Goal: Task Accomplishment & Management: Manage account settings

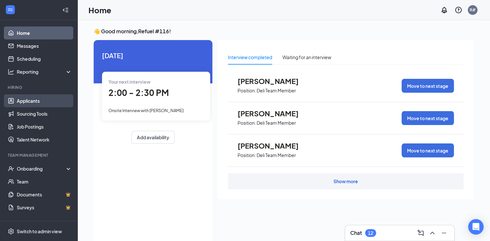
click at [29, 99] on link "Applicants" at bounding box center [44, 100] width 55 height 13
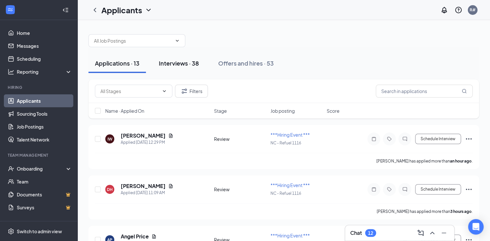
click at [173, 64] on div "Interviews · 38" at bounding box center [179, 63] width 40 height 8
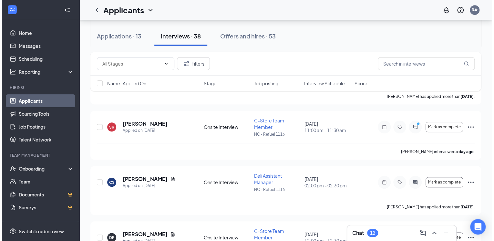
scroll to position [258, 0]
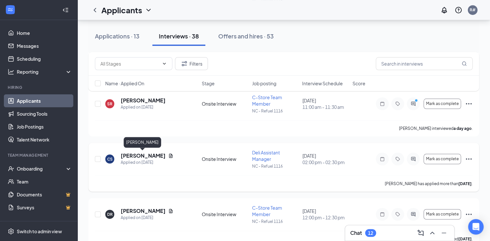
click at [139, 157] on h5 "[PERSON_NAME]" at bounding box center [143, 155] width 45 height 7
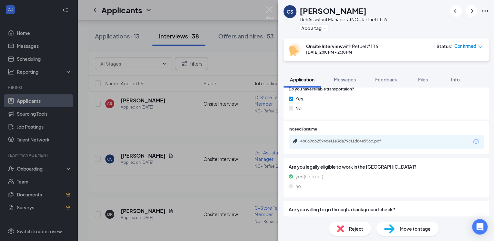
scroll to position [411, 0]
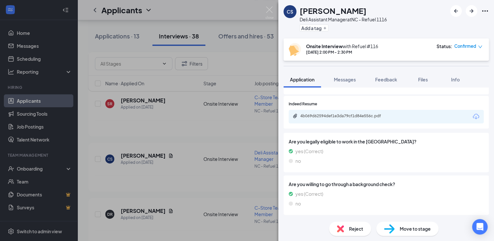
click at [417, 231] on span "Move to stage" at bounding box center [415, 228] width 31 height 7
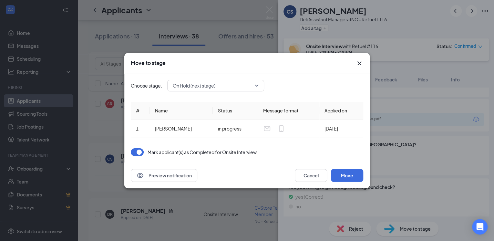
click at [256, 87] on span "On Hold (next stage)" at bounding box center [216, 86] width 86 height 10
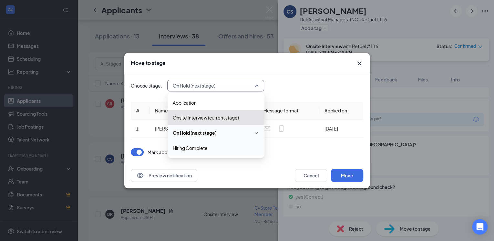
click at [205, 149] on span "Hiring Complete" at bounding box center [190, 147] width 35 height 7
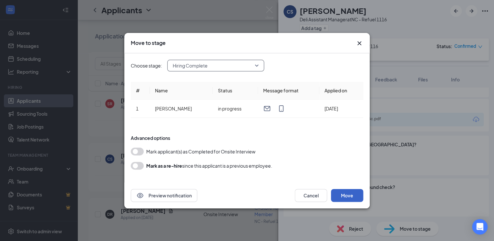
click at [350, 193] on button "Move" at bounding box center [347, 195] width 32 height 13
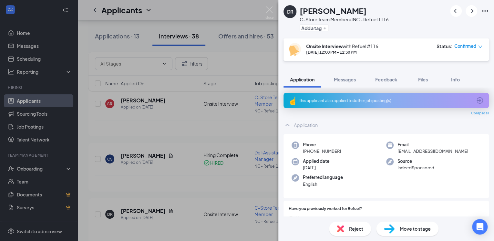
click at [393, 227] on img at bounding box center [389, 228] width 11 height 9
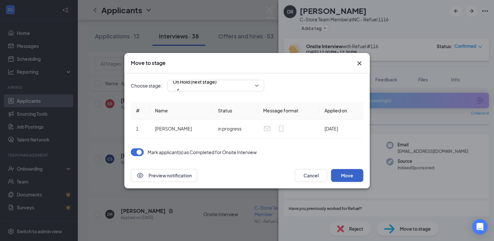
click at [349, 174] on button "Move" at bounding box center [347, 175] width 32 height 13
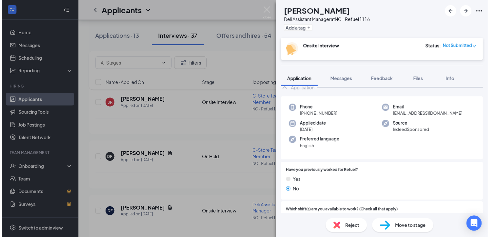
scroll to position [26, 0]
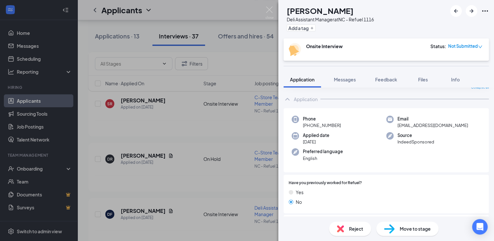
click at [429, 224] on div "Reject Move to stage" at bounding box center [386, 228] width 216 height 25
drag, startPoint x: 429, startPoint y: 224, endPoint x: 425, endPoint y: 227, distance: 5.6
click at [425, 227] on span "Move to stage" at bounding box center [415, 228] width 31 height 7
click at [411, 236] on div "Reject Move to stage" at bounding box center [386, 228] width 216 height 25
click at [411, 231] on span "Move to stage" at bounding box center [415, 228] width 31 height 7
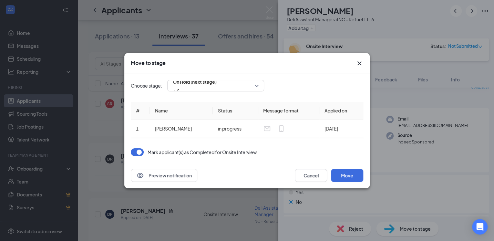
click at [392, 229] on div "Move to stage Choose stage: On Hold (next stage) # Name Status Message format A…" at bounding box center [247, 120] width 494 height 241
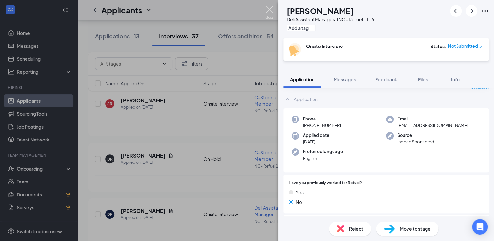
click at [267, 11] on img at bounding box center [270, 12] width 8 height 13
click at [33, 168] on div "Onboarding" at bounding box center [42, 168] width 50 height 6
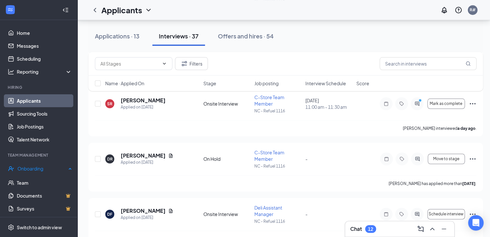
click at [25, 165] on div "Onboarding" at bounding box center [39, 168] width 78 height 13
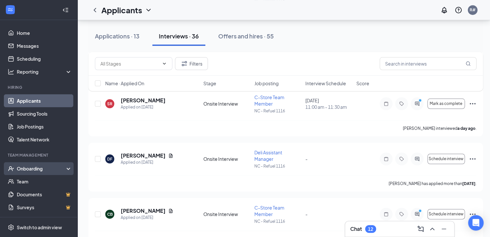
click at [52, 168] on div "Onboarding" at bounding box center [42, 168] width 50 height 6
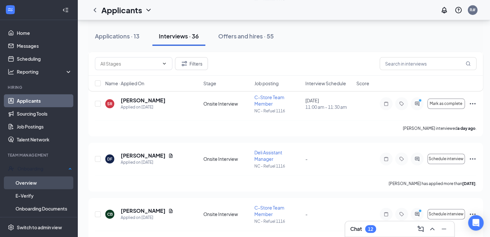
click at [32, 180] on link "Overview" at bounding box center [44, 182] width 57 height 13
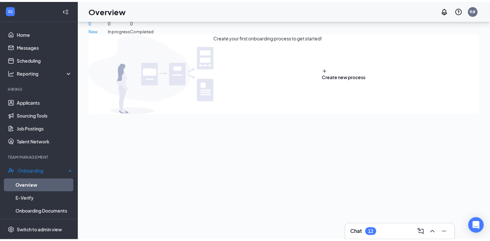
scroll to position [29, 0]
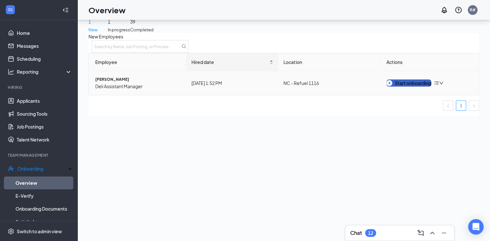
click at [413, 87] on div "Start onboarding" at bounding box center [409, 82] width 45 height 7
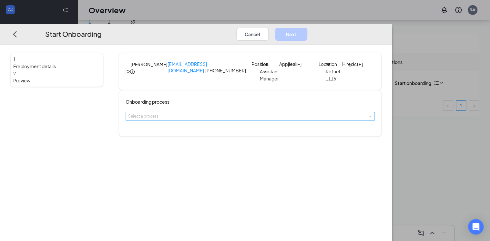
click at [264, 120] on div "Select a process" at bounding box center [249, 116] width 242 height 6
click at [219, 145] on span "New Hire Documentation" at bounding box center [199, 145] width 53 height 6
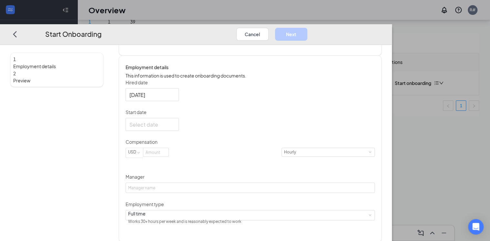
scroll to position [100, 0]
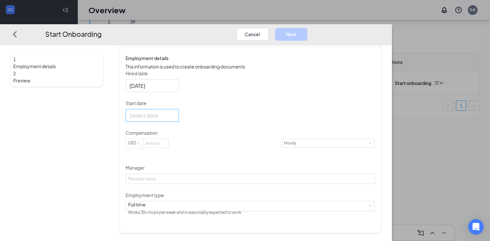
click at [175, 119] on div at bounding box center [153, 115] width 46 height 8
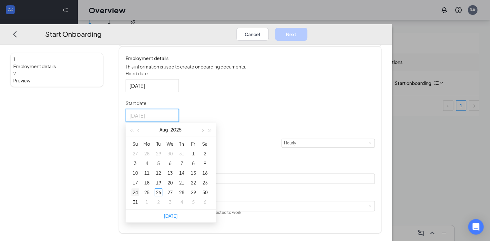
type input "[DATE]"
click at [163, 167] on div "5" at bounding box center [159, 163] width 8 height 8
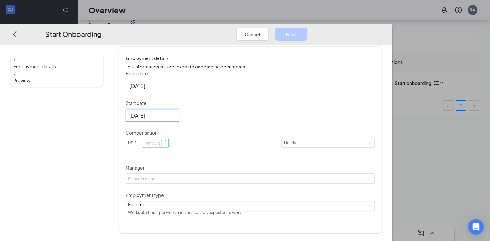
click at [169, 147] on input at bounding box center [155, 143] width 25 height 8
type input "15"
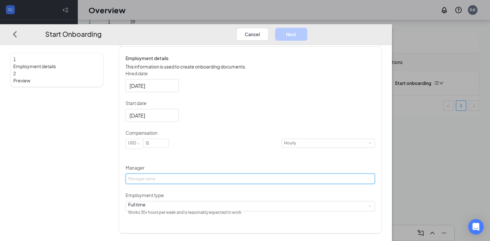
click at [195, 184] on input "Manager" at bounding box center [251, 178] width 250 height 10
type input "[PERSON_NAME][MEDICAL_DATA]"
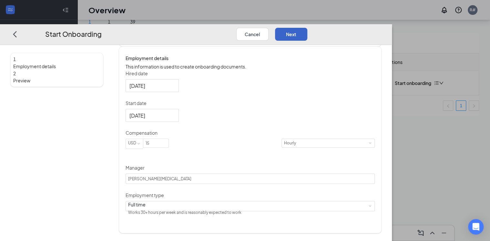
click at [308, 27] on button "Next" at bounding box center [291, 33] width 32 height 13
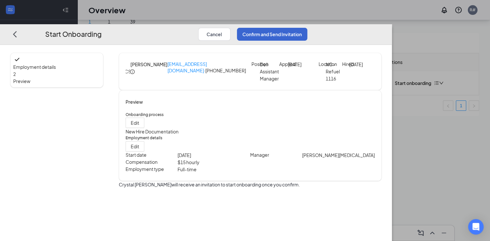
scroll to position [0, 0]
click at [308, 27] on button "Confirm and Send Invitation" at bounding box center [272, 33] width 70 height 13
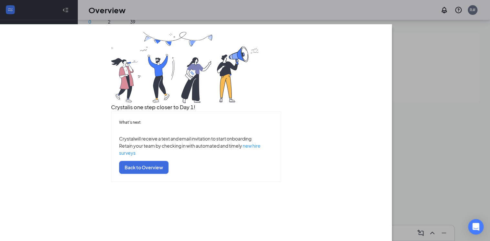
scroll to position [16, 0]
click at [169, 174] on button "Back to Overview" at bounding box center [143, 167] width 49 height 13
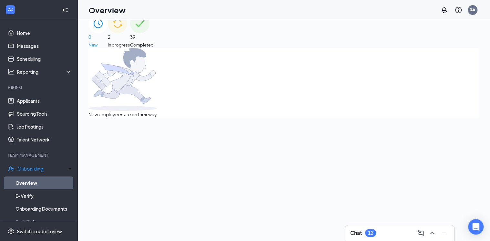
scroll to position [0, 0]
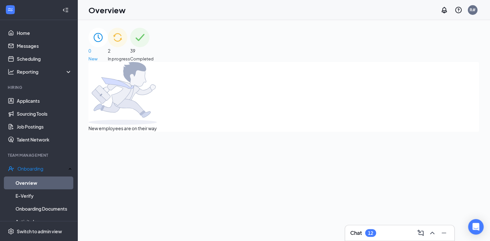
click at [130, 56] on span "In progress" at bounding box center [119, 59] width 22 height 6
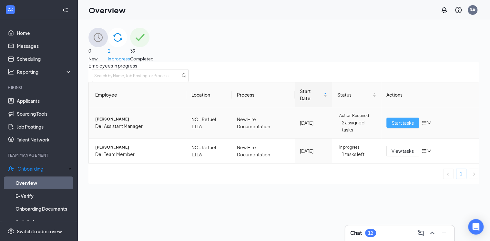
click at [400, 126] on span "Start tasks" at bounding box center [403, 122] width 22 height 7
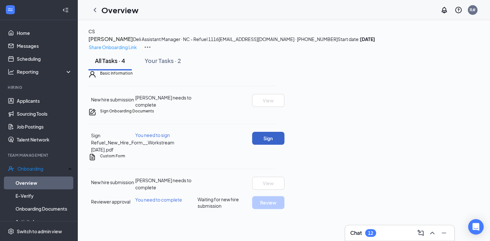
click at [285, 145] on button "Sign" at bounding box center [268, 138] width 32 height 13
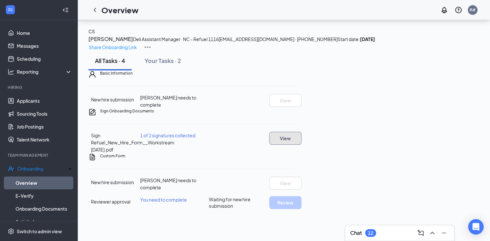
scroll to position [53, 0]
click at [273, 111] on div "Basic Information New hire submission [PERSON_NAME] needs to complete View Sign…" at bounding box center [192, 139] width 207 height 139
drag, startPoint x: 384, startPoint y: 151, endPoint x: 341, endPoint y: 97, distance: 69.2
click at [295, 151] on div "Sign Refuel_New_Hire_Form__Workstream [DATE].pdf 1 of 2 signatures collected Vi…" at bounding box center [192, 142] width 207 height 21
click at [96, 10] on icon "ChevronLeft" at bounding box center [95, 10] width 8 height 8
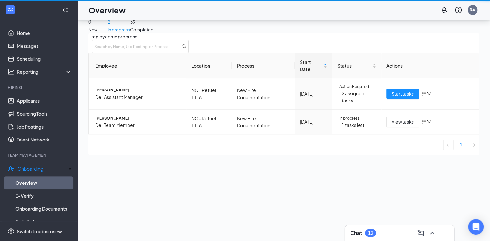
scroll to position [29, 0]
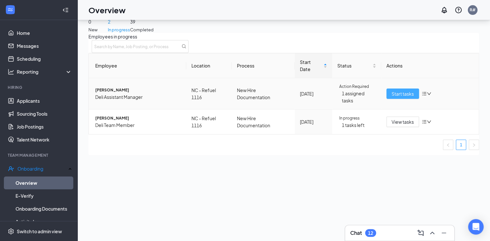
click at [397, 97] on span "Start tasks" at bounding box center [403, 93] width 22 height 7
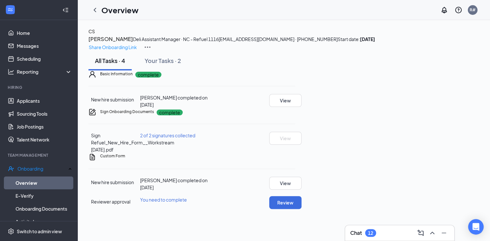
scroll to position [53, 0]
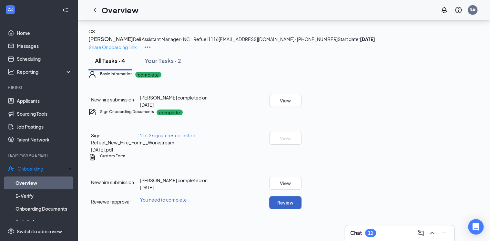
click at [302, 209] on button "Review" at bounding box center [285, 202] width 32 height 13
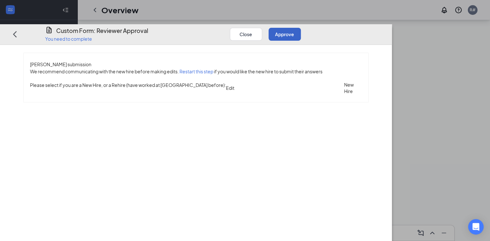
click at [301, 27] on button "Approve" at bounding box center [285, 33] width 32 height 13
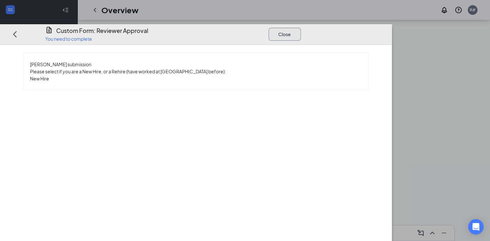
click at [301, 27] on button "Close" at bounding box center [285, 33] width 32 height 13
